Goal: Task Accomplishment & Management: Manage account settings

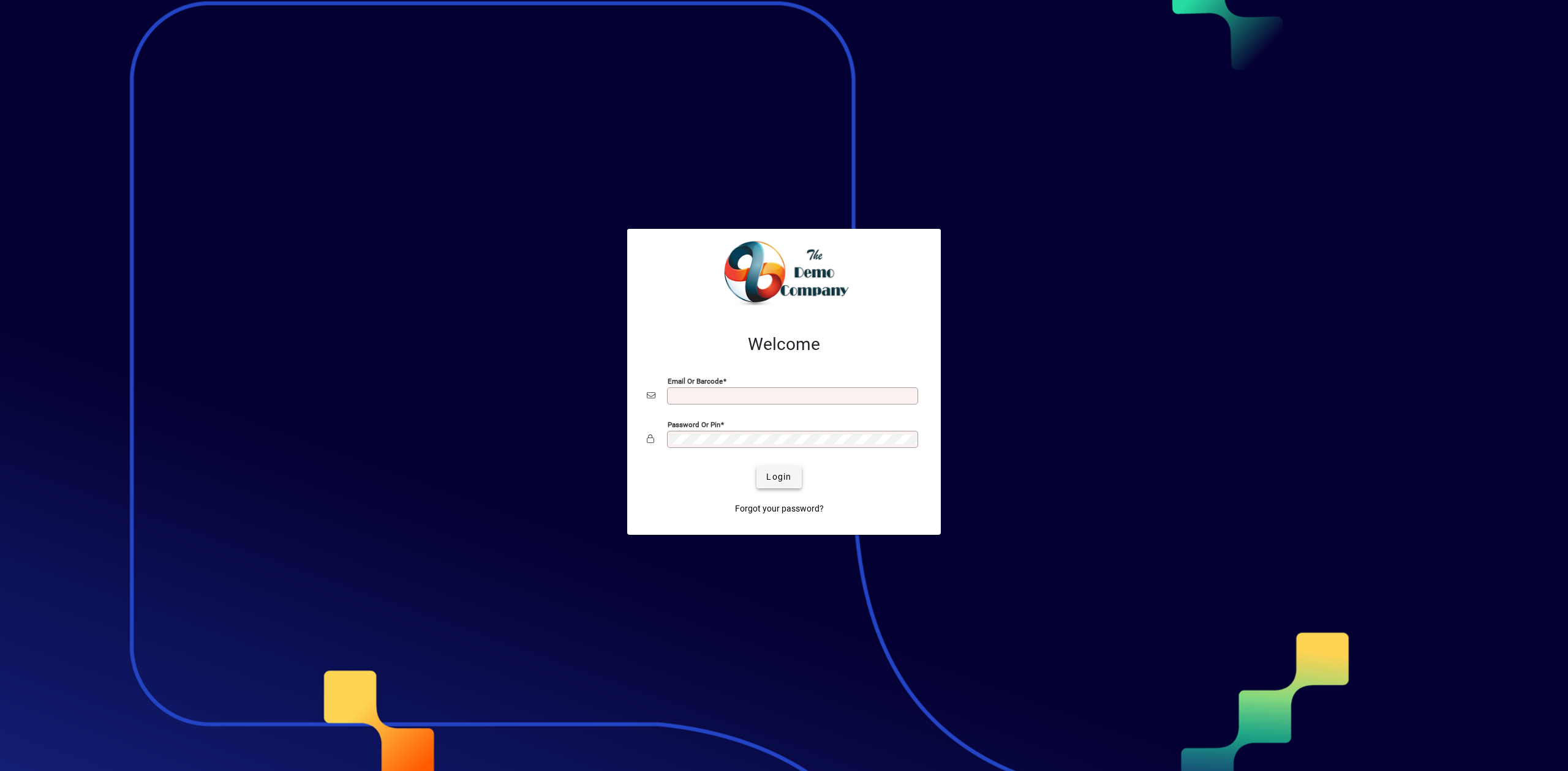
type input "**********"
click at [789, 478] on span "Login" at bounding box center [778, 477] width 25 height 13
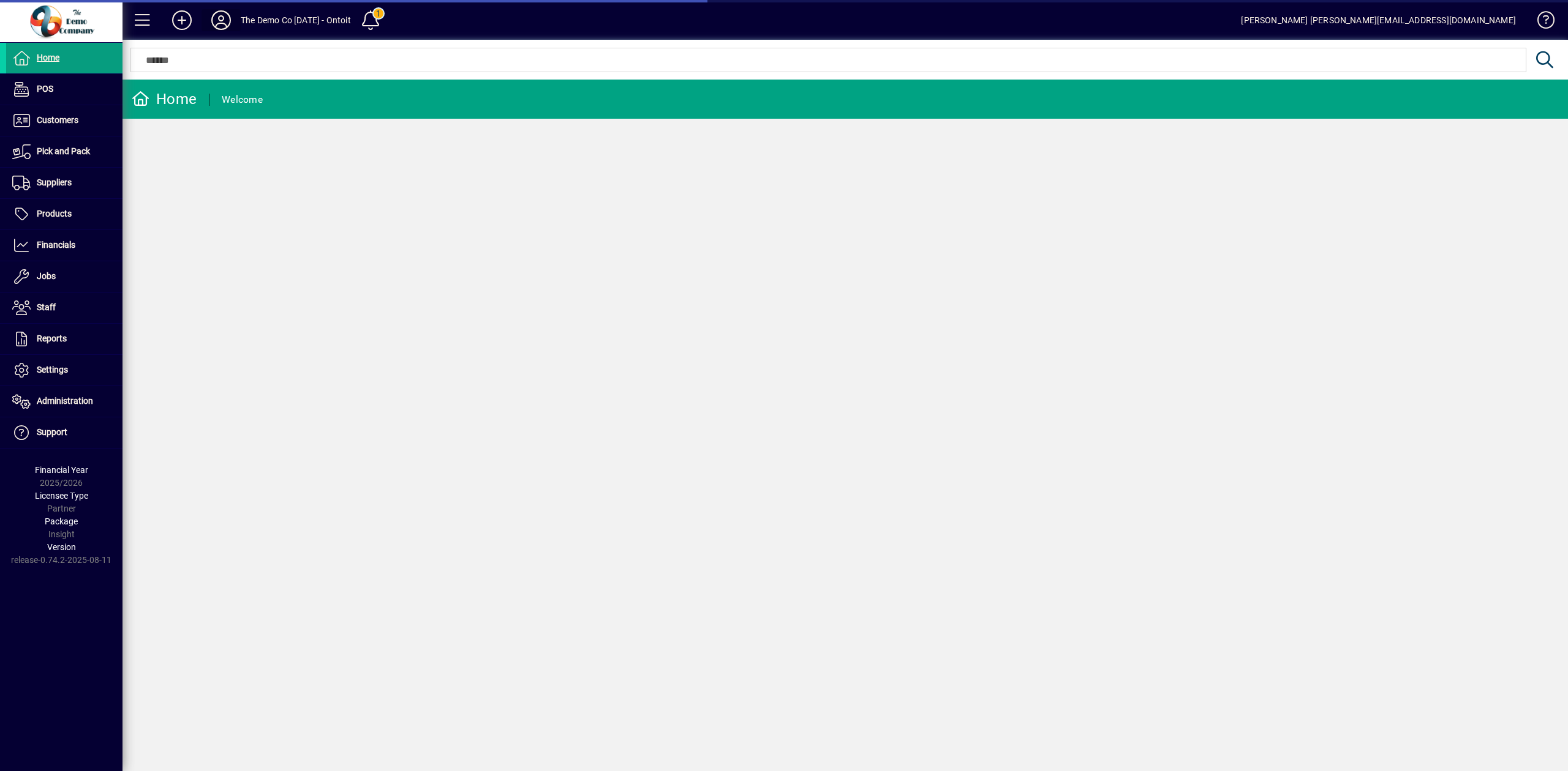
click at [216, 22] on icon at bounding box center [221, 20] width 24 height 20
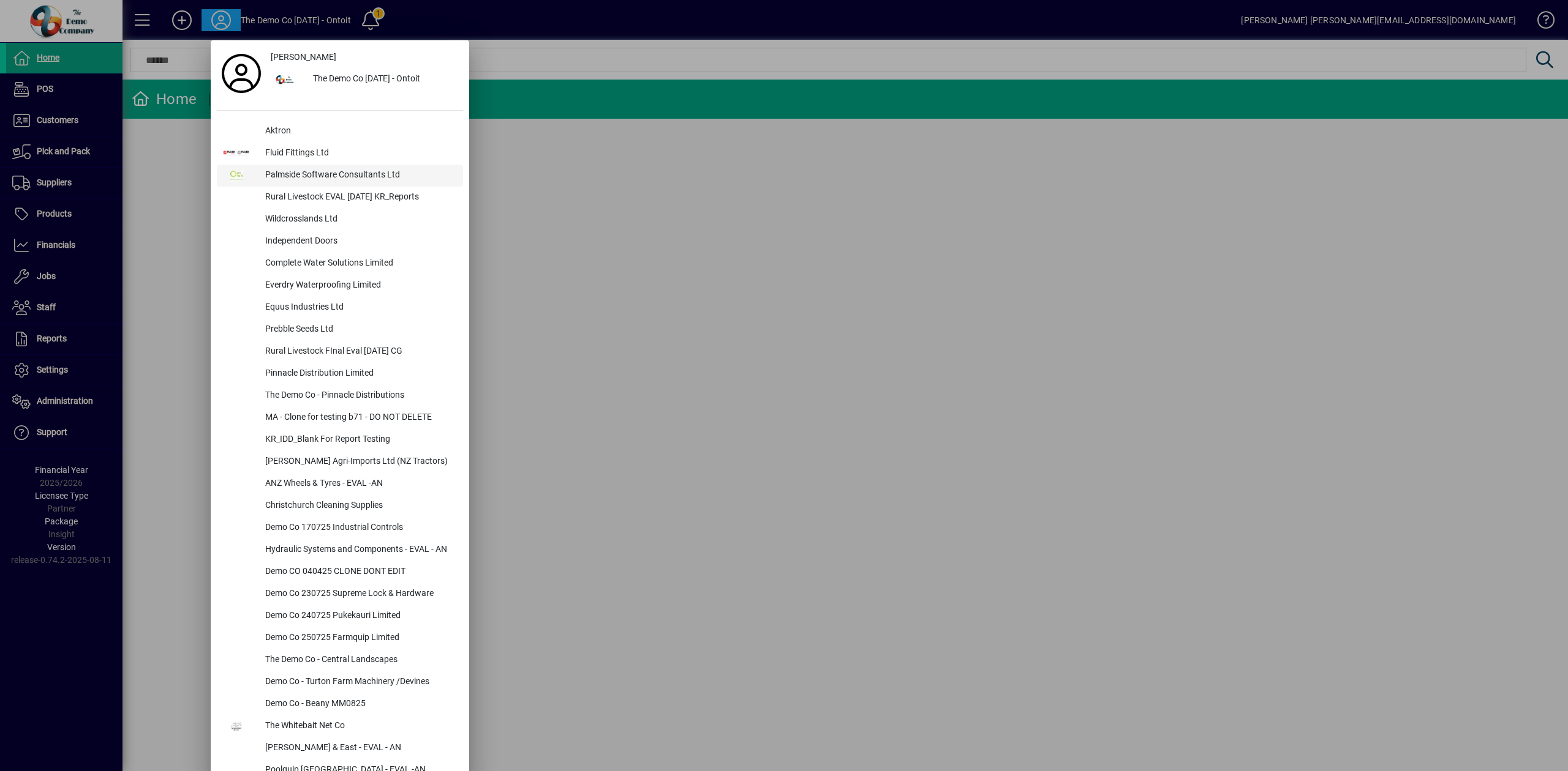
click at [283, 170] on div "Palmside Software Consultants Ltd" at bounding box center [359, 175] width 207 height 22
